Goal: Task Accomplishment & Management: Manage account settings

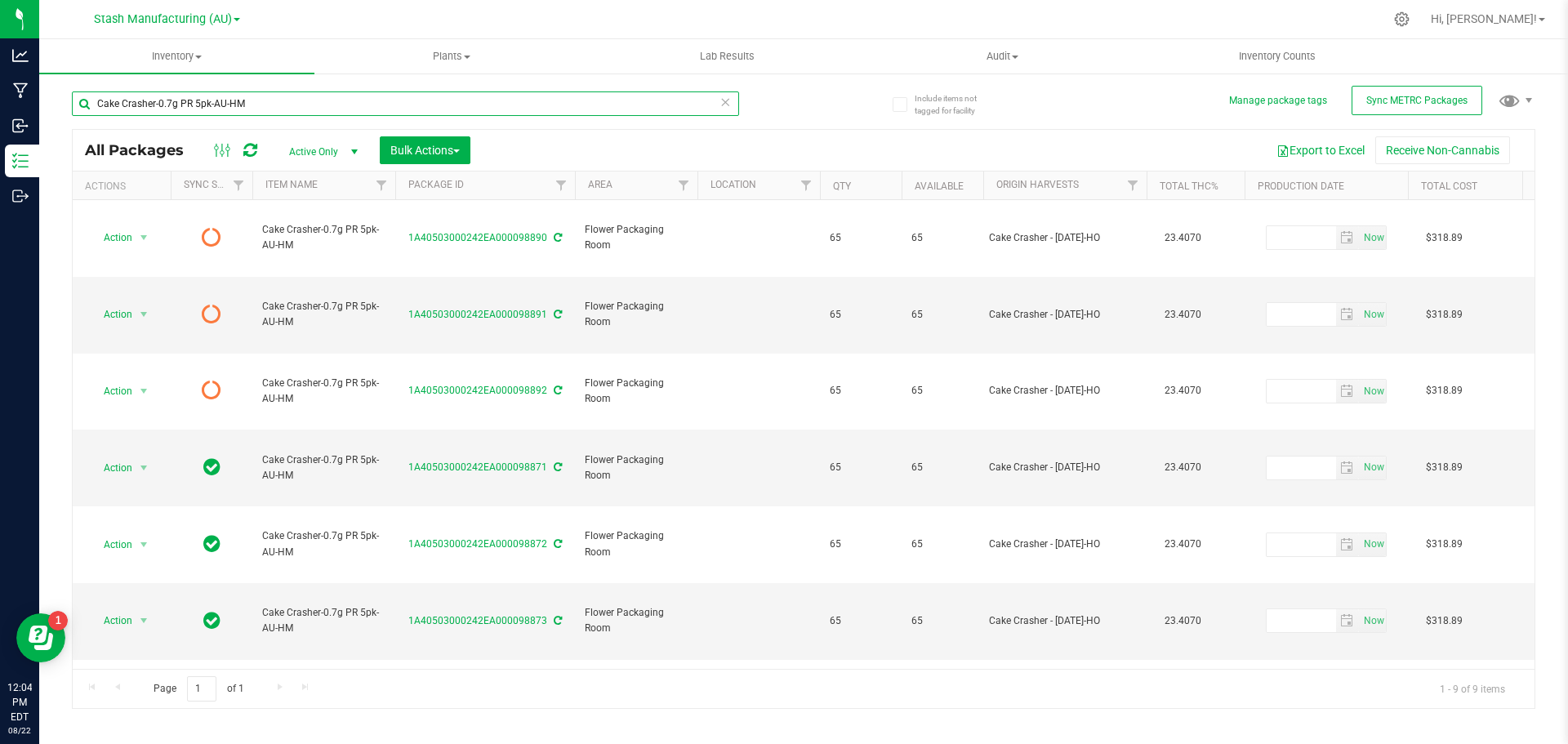
click at [250, 96] on input "Cake Crasher-0.7g PR 5pk-AU-HM" at bounding box center [405, 103] width 667 height 25
click at [724, 106] on icon at bounding box center [725, 101] width 11 height 19
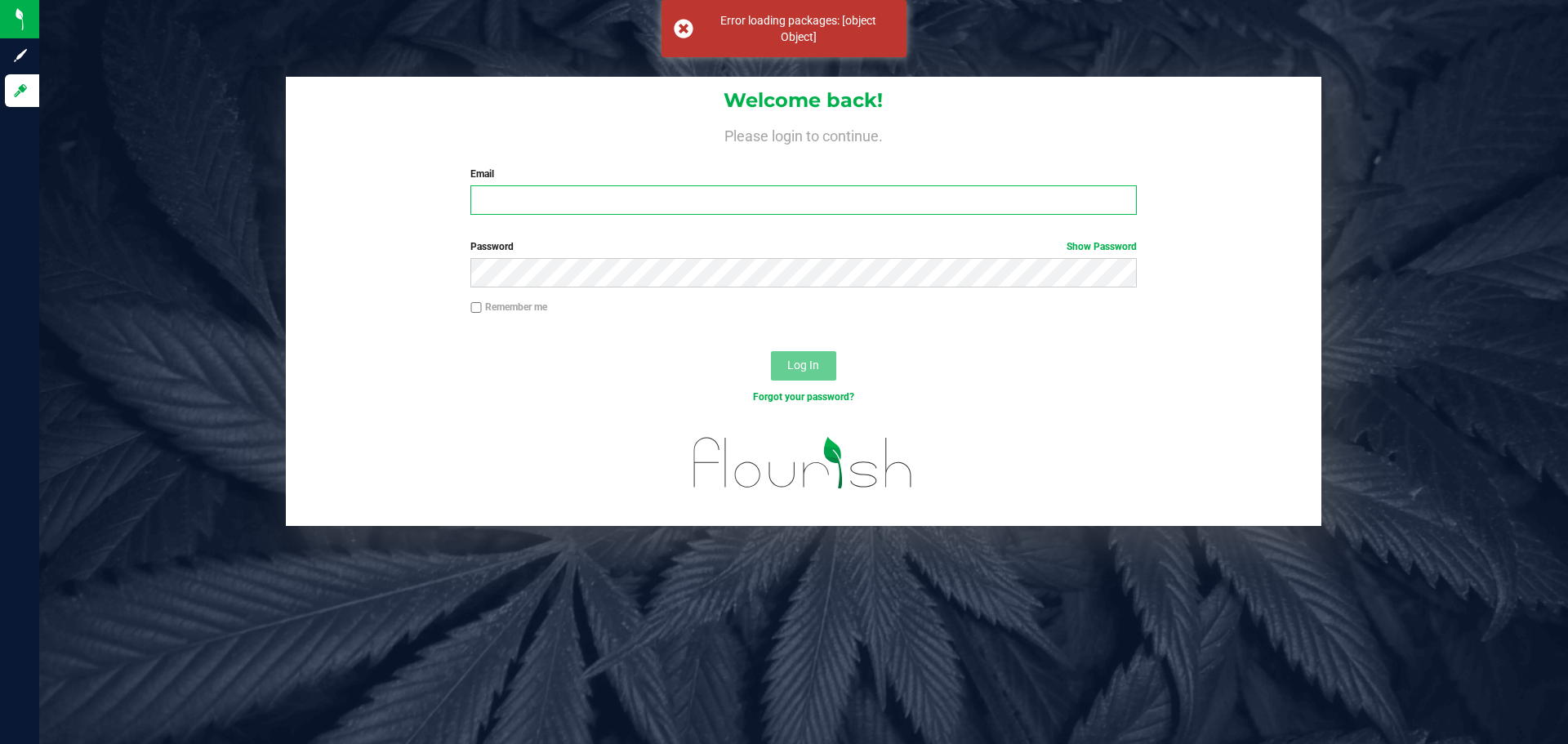
click at [553, 194] on input "Email" at bounding box center [803, 200] width 665 height 30
type input "[PERSON_NAME][EMAIL_ADDRESS][PERSON_NAME][DOMAIN_NAME]"
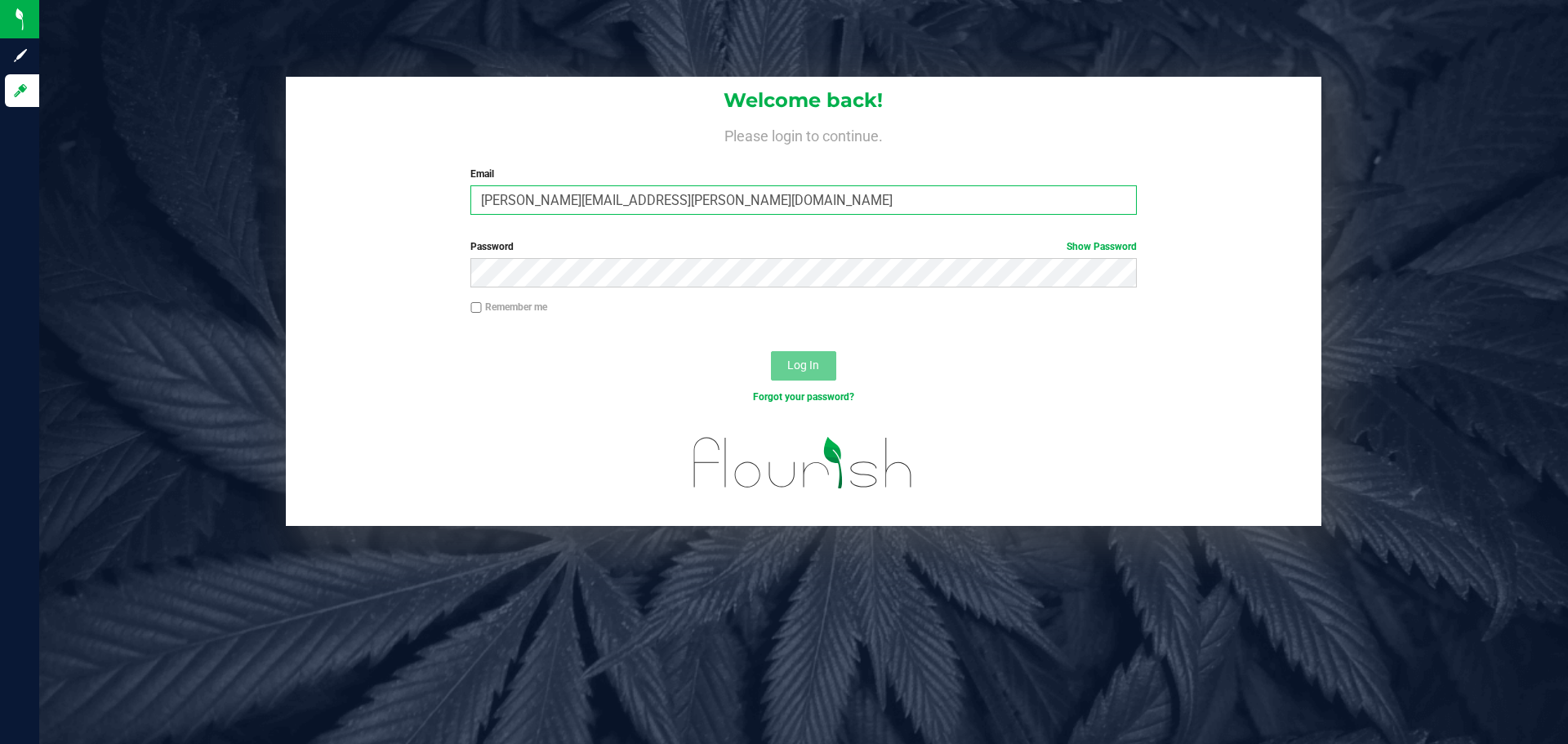
drag, startPoint x: 698, startPoint y: 207, endPoint x: 112, endPoint y: 218, distance: 586.1
click at [112, 218] on div "Welcome back! Please login to continue. Email [PERSON_NAME][EMAIL_ADDRESS][PERS…" at bounding box center [804, 301] width 1553 height 449
type input "[EMAIL_ADDRESS][DOMAIN_NAME]"
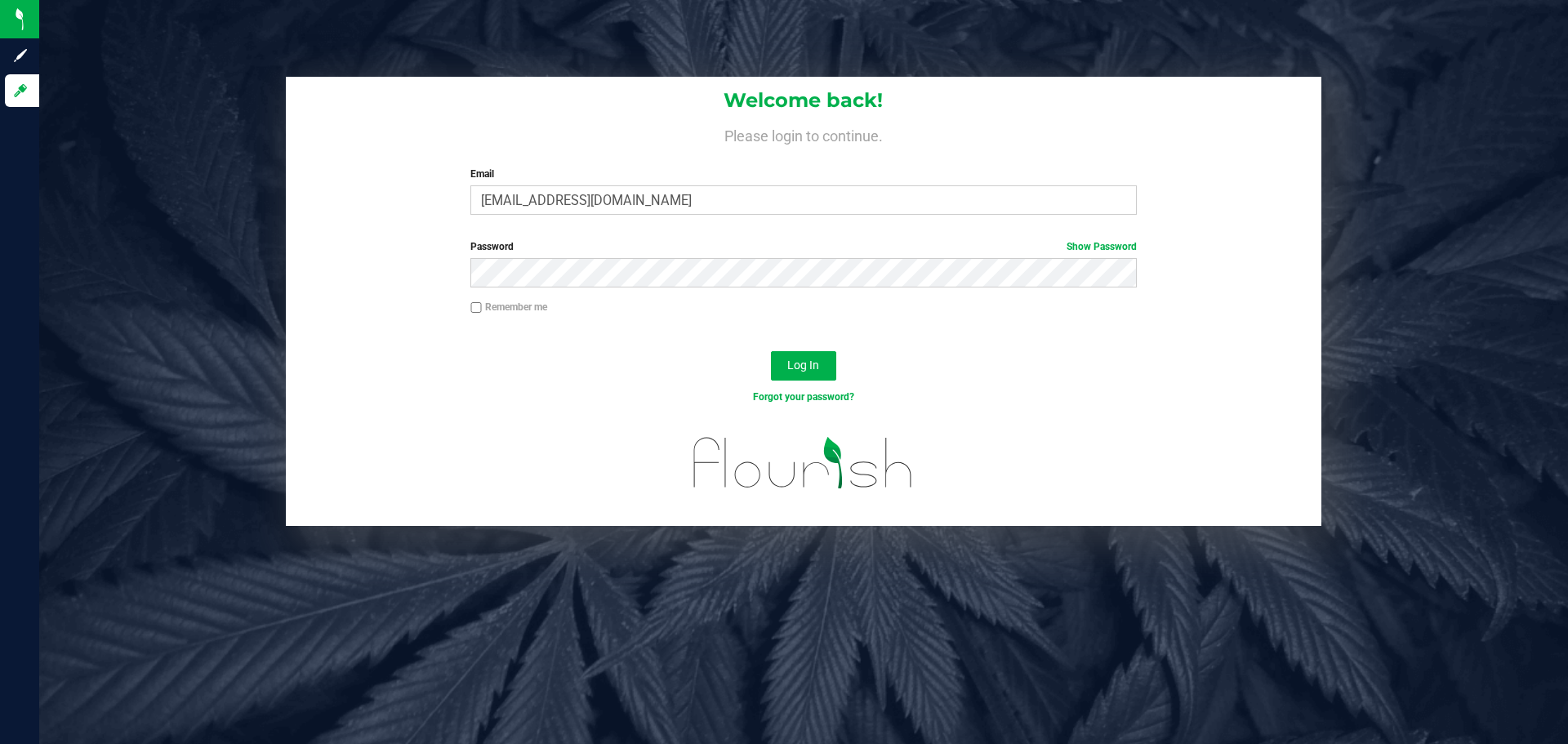
click at [522, 297] on div "Password Show Password" at bounding box center [803, 269] width 1035 height 60
click at [510, 312] on label "Remember me" at bounding box center [509, 307] width 77 height 15
click at [482, 312] on input "Remember me" at bounding box center [476, 308] width 11 height 11
checkbox input "true"
click at [826, 371] on button "Log In" at bounding box center [803, 366] width 66 height 30
